Goal: Communication & Community: Participate in discussion

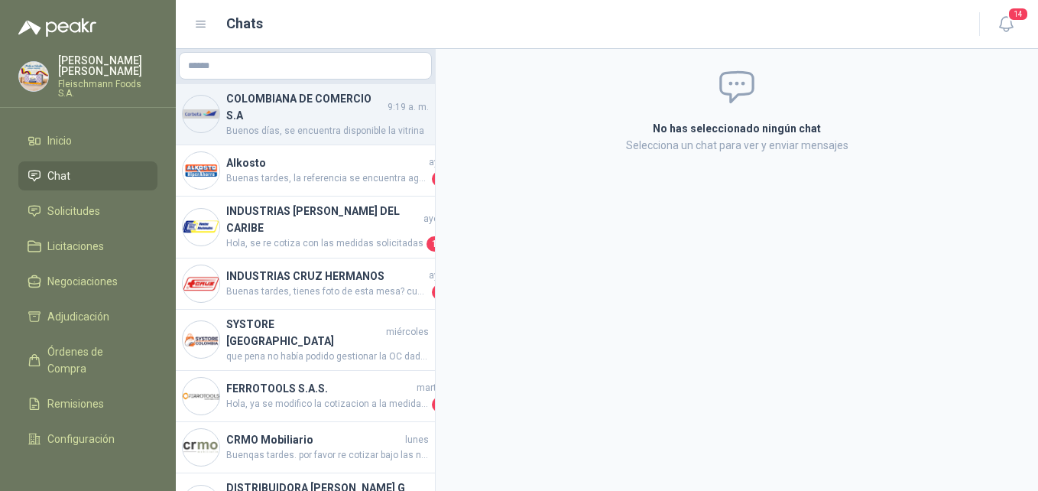
click at [247, 115] on h4 "COLOMBIANA DE COMERCIO S.A" at bounding box center [305, 107] width 158 height 34
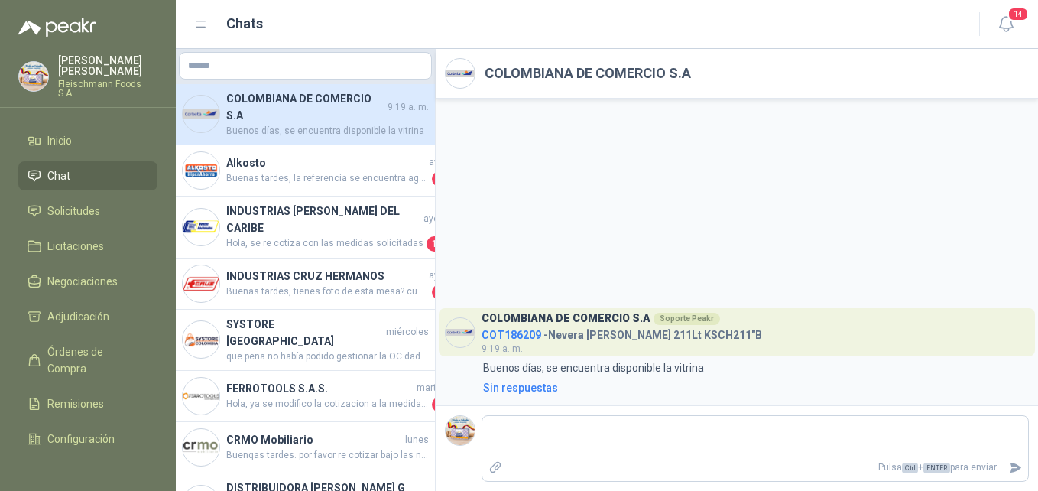
click at [497, 330] on span "COT186209" at bounding box center [512, 335] width 60 height 12
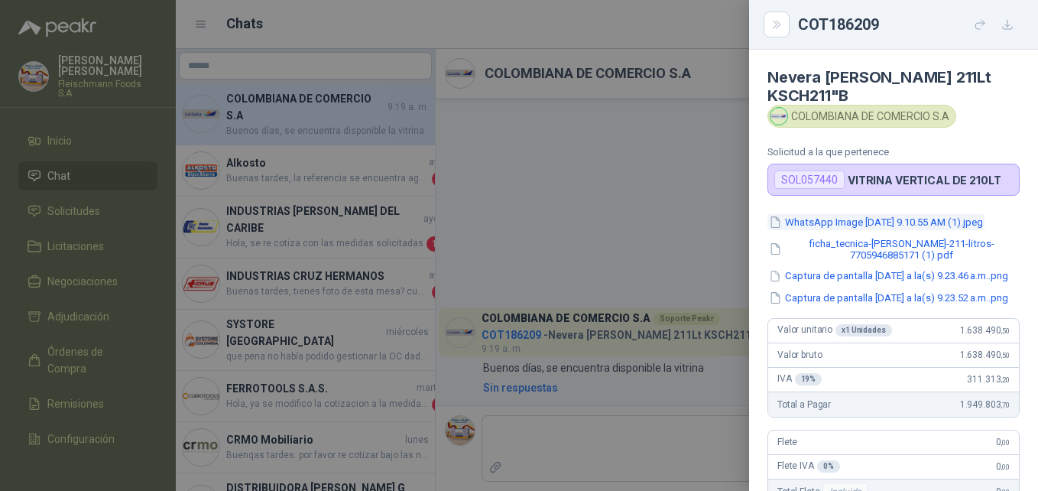
click at [895, 219] on button "WhatsApp Image [DATE] 9.10.55 AM (1).jpeg" at bounding box center [876, 222] width 217 height 16
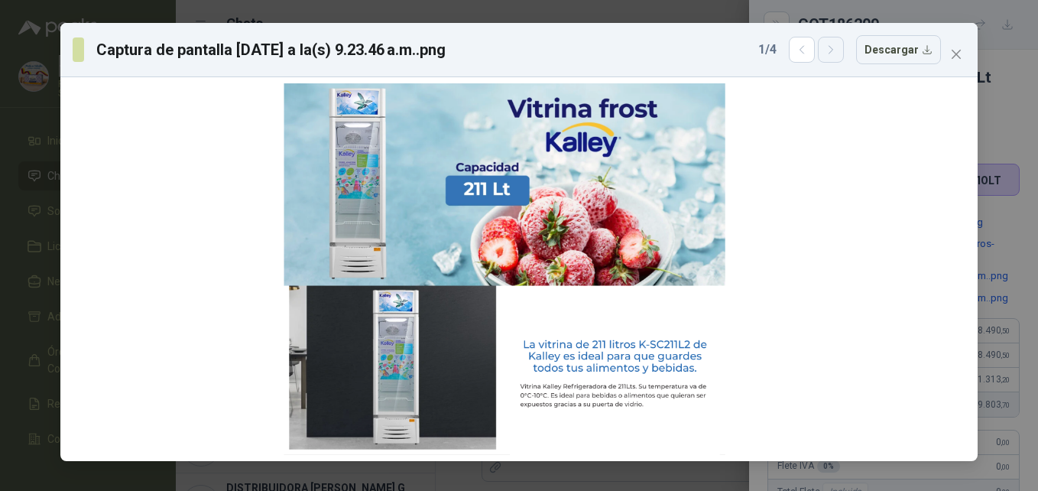
click at [841, 63] on button "button" at bounding box center [831, 50] width 26 height 26
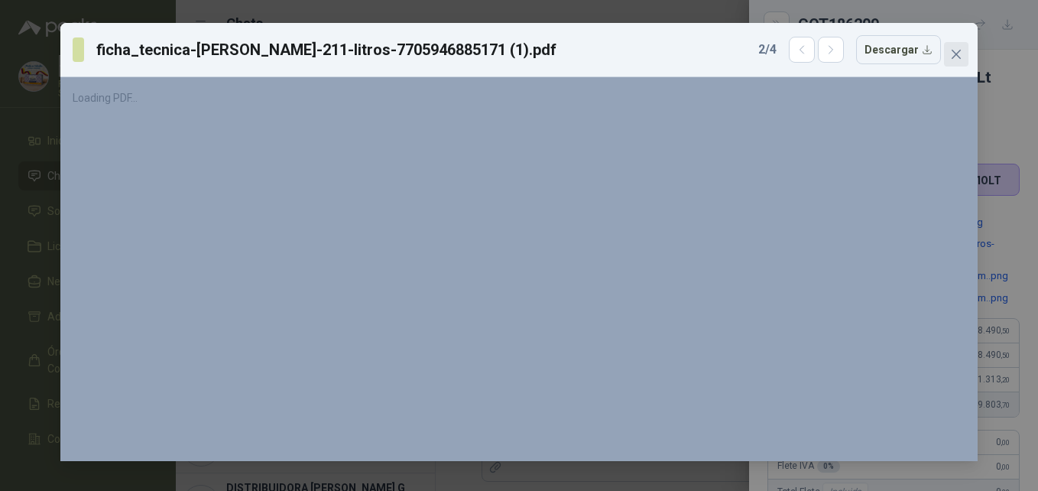
click at [960, 47] on button "Close" at bounding box center [956, 54] width 24 height 24
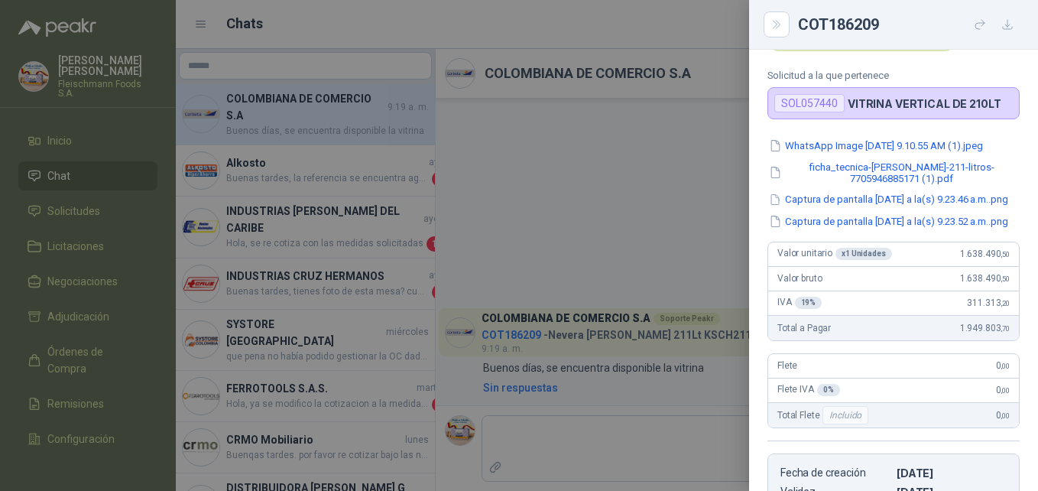
scroll to position [153, 0]
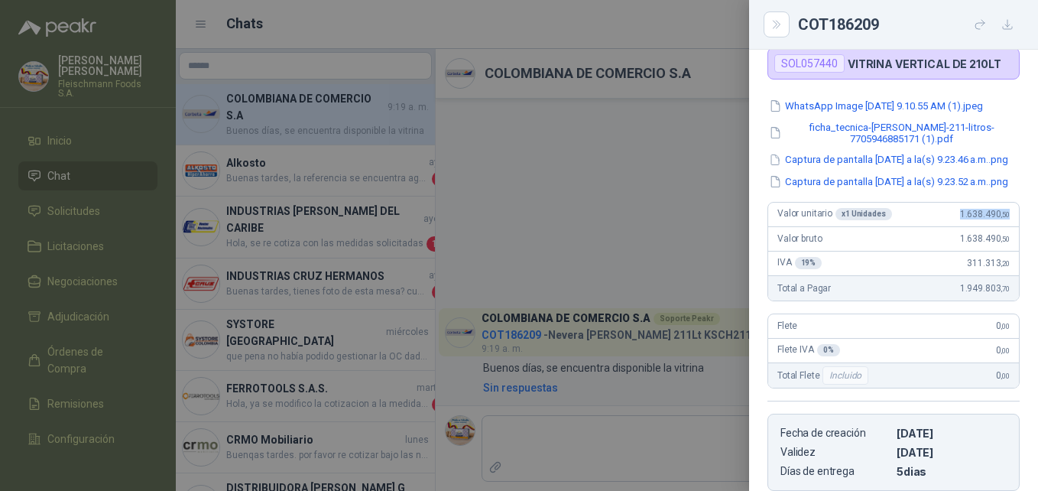
drag, startPoint x: 949, startPoint y: 216, endPoint x: 1019, endPoint y: 215, distance: 69.6
click at [1019, 215] on div "WhatsApp Image [DATE] 9.10.55 AM (1).jpeg ficha_tecnica-vitrina-[PERSON_NAME]-2…" at bounding box center [893, 294] width 289 height 393
copy span "1.638.490 ,50"
click at [999, 23] on button "button" at bounding box center [1008, 24] width 24 height 24
